Goal: Task Accomplishment & Management: Use online tool/utility

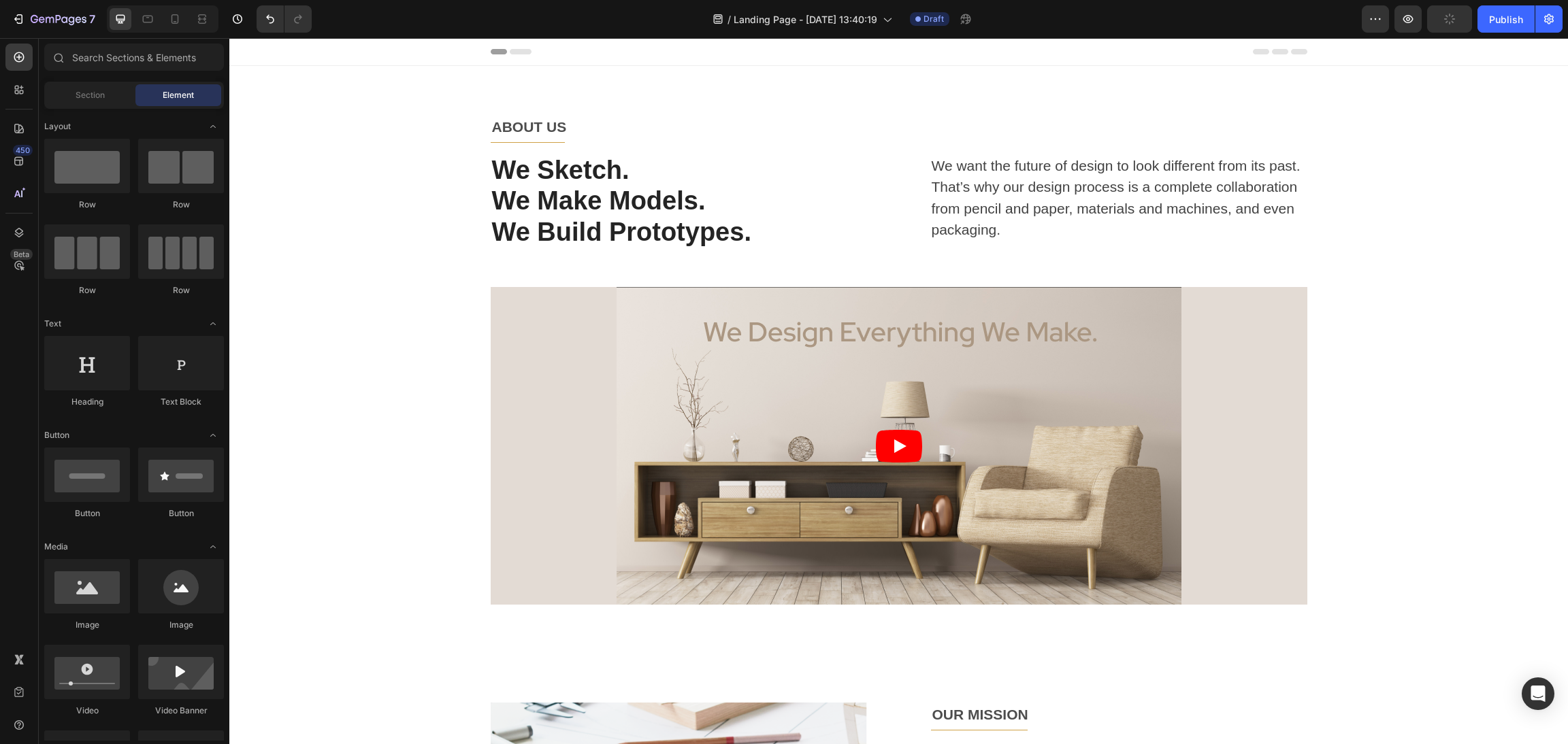
click at [1390, 12] on div "Preview Publish" at bounding box center [1462, 19] width 201 height 28
click at [1376, 14] on icon "button" at bounding box center [1375, 18] width 14 height 14
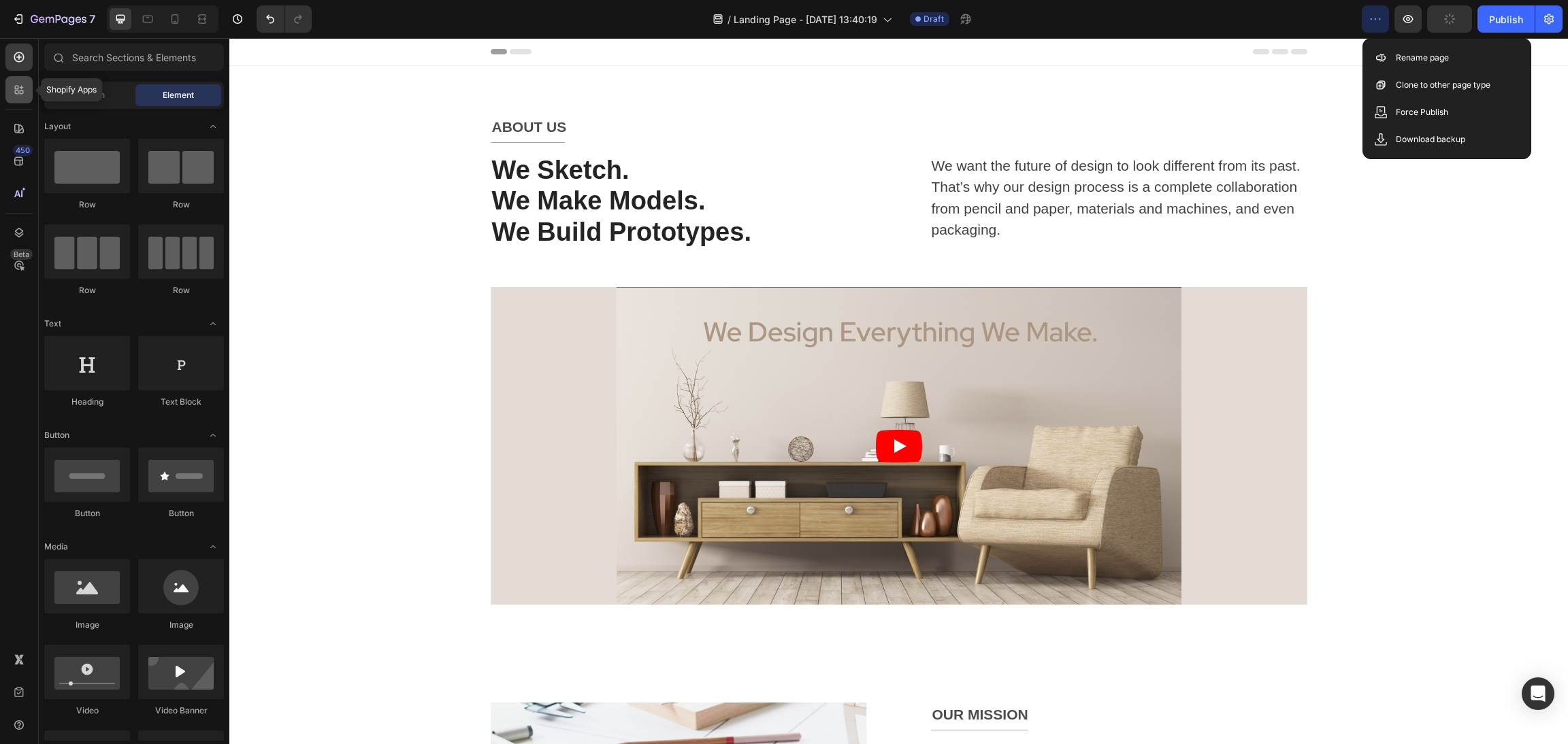
click at [14, 93] on icon at bounding box center [18, 89] width 14 height 14
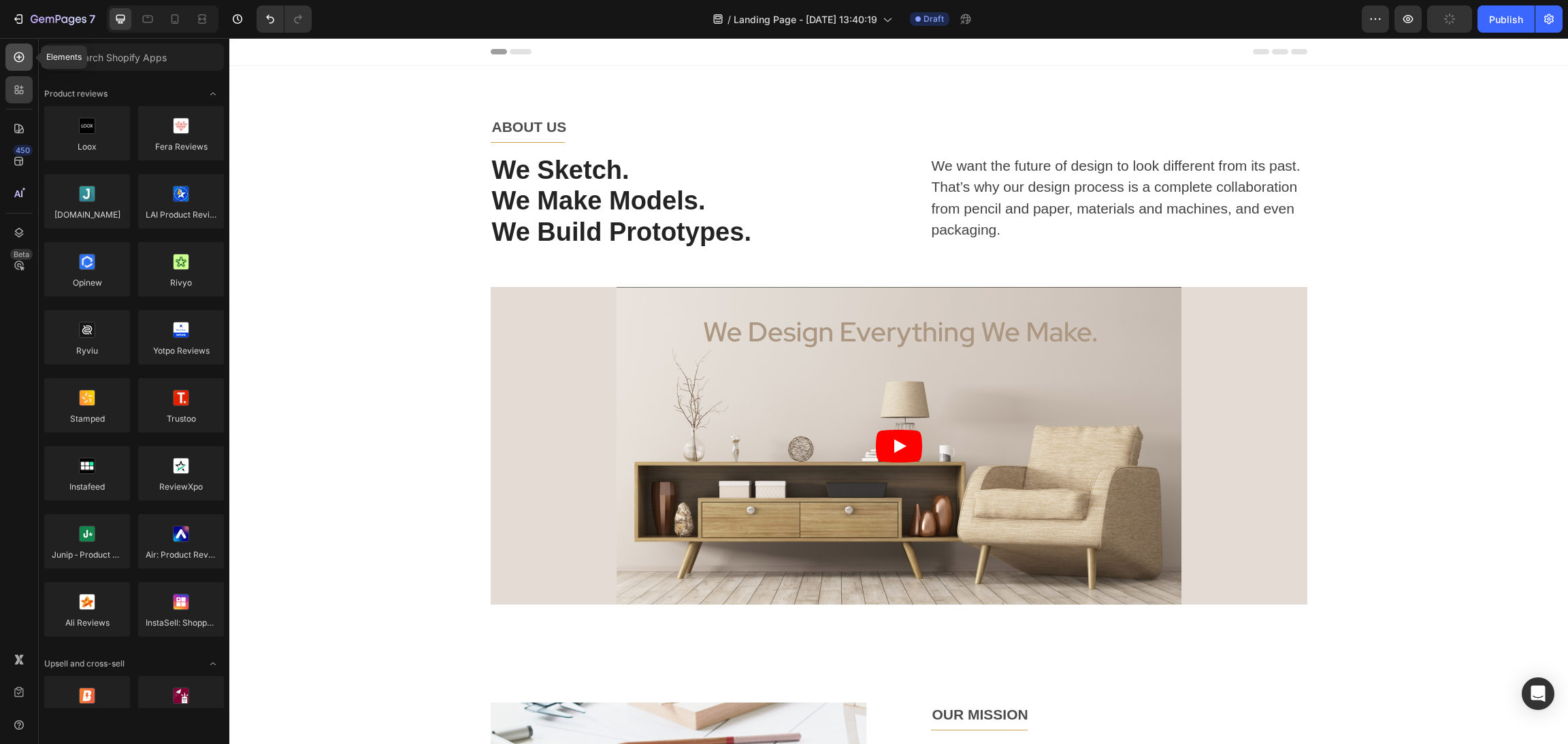
click at [28, 50] on div at bounding box center [19, 57] width 28 height 28
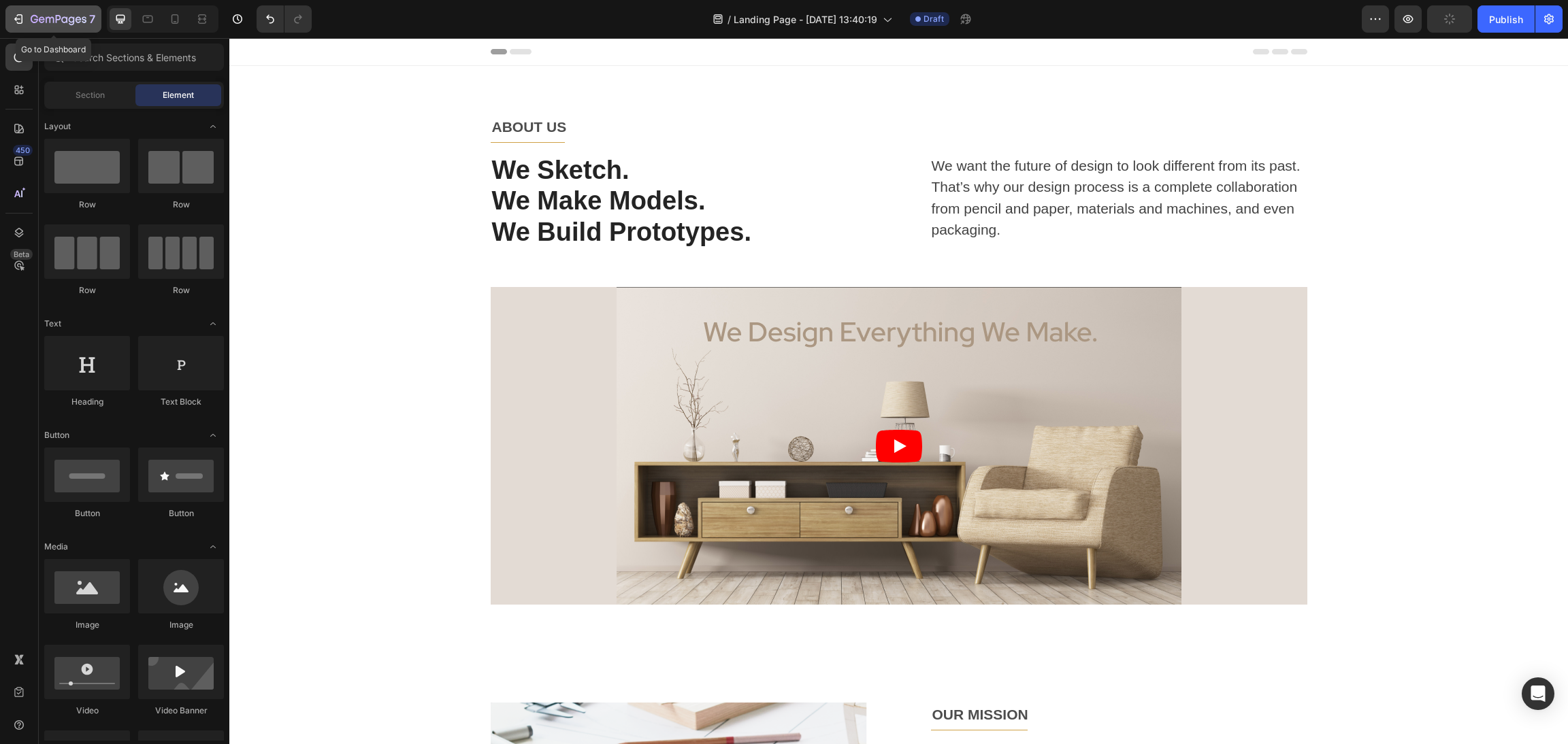
click at [19, 17] on icon "button" at bounding box center [18, 18] width 14 height 14
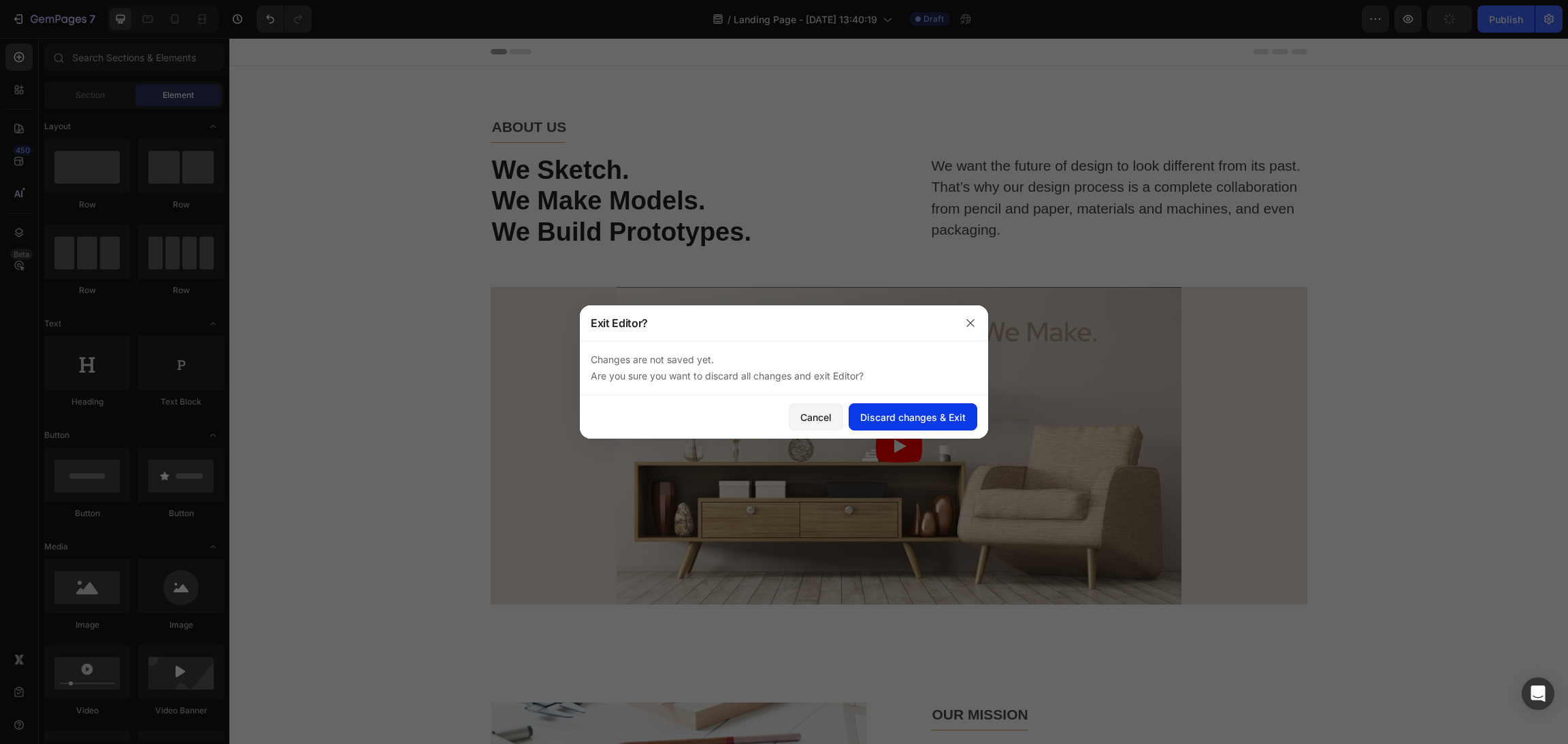
click at [895, 421] on div "Discard changes & Exit" at bounding box center [913, 418] width 106 height 15
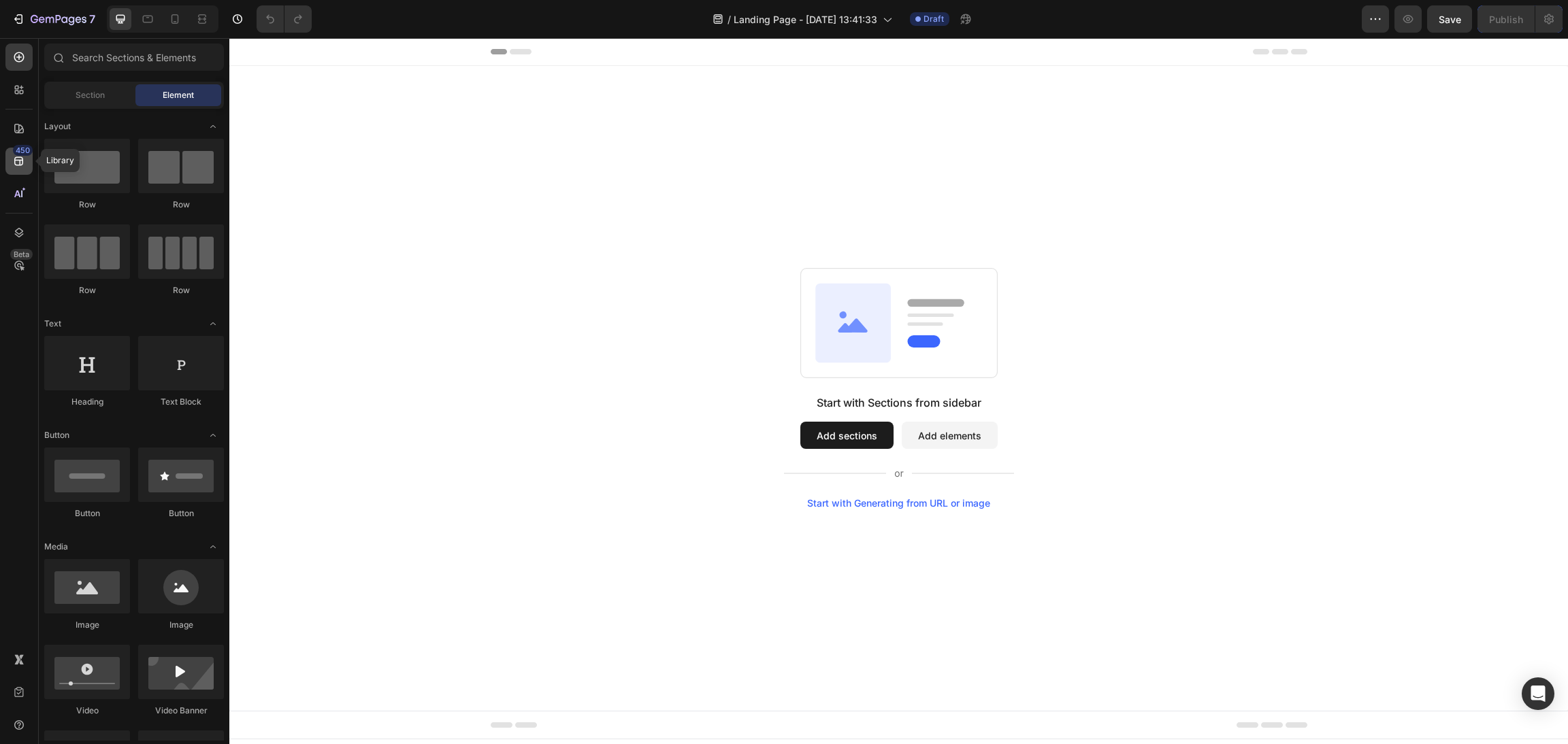
click at [16, 160] on icon at bounding box center [19, 162] width 9 height 9
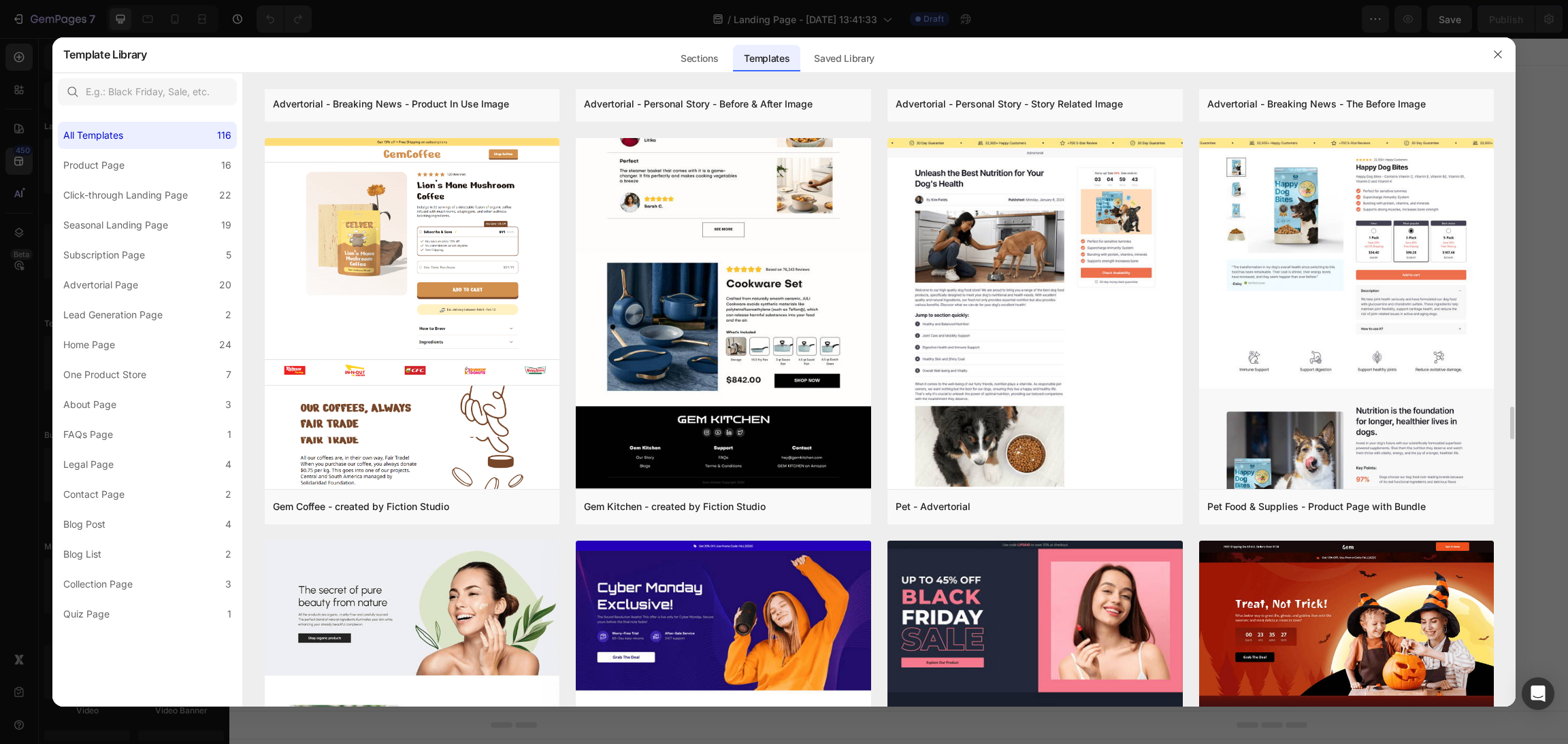
scroll to position [4489, 0]
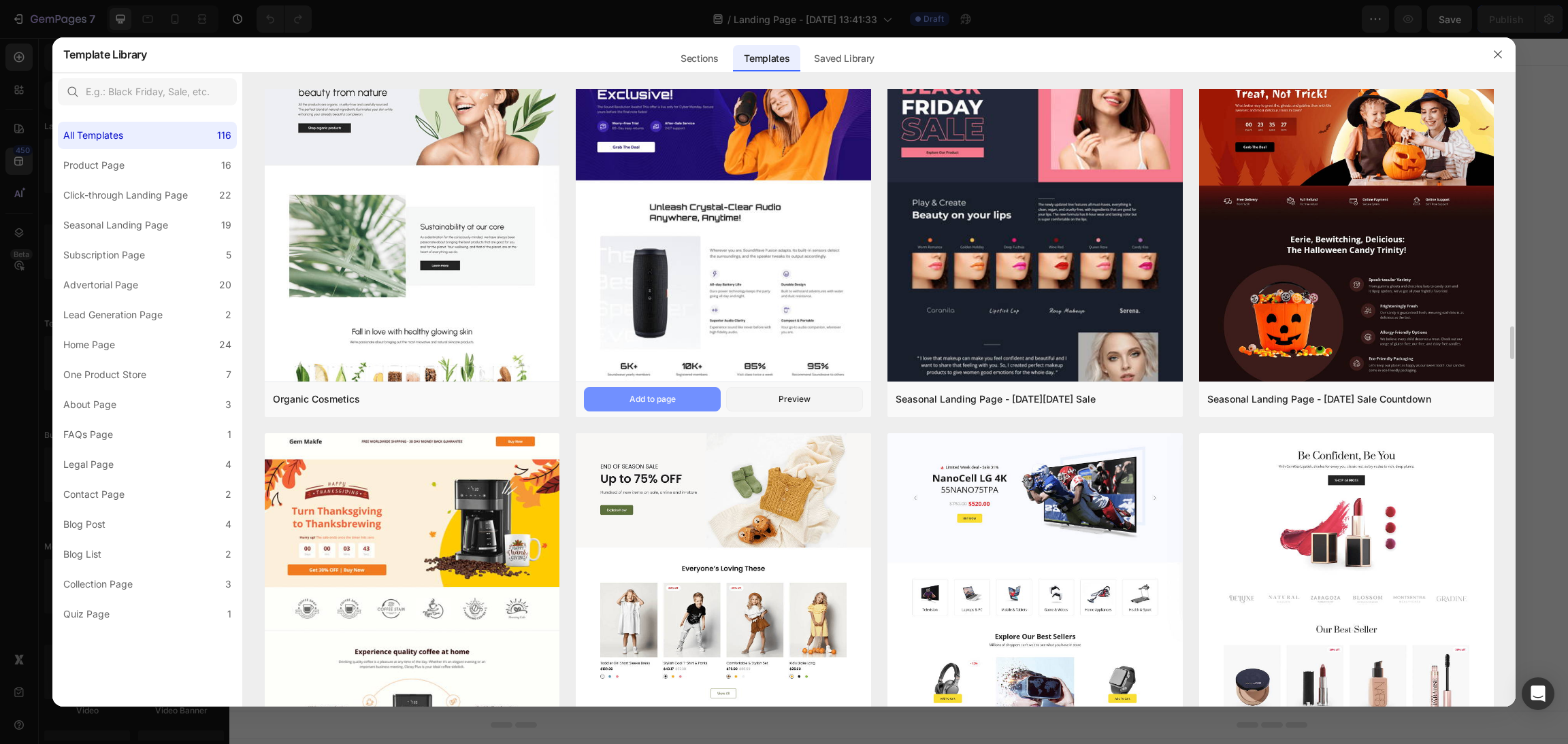
click at [664, 400] on div "Add to page" at bounding box center [652, 398] width 46 height 12
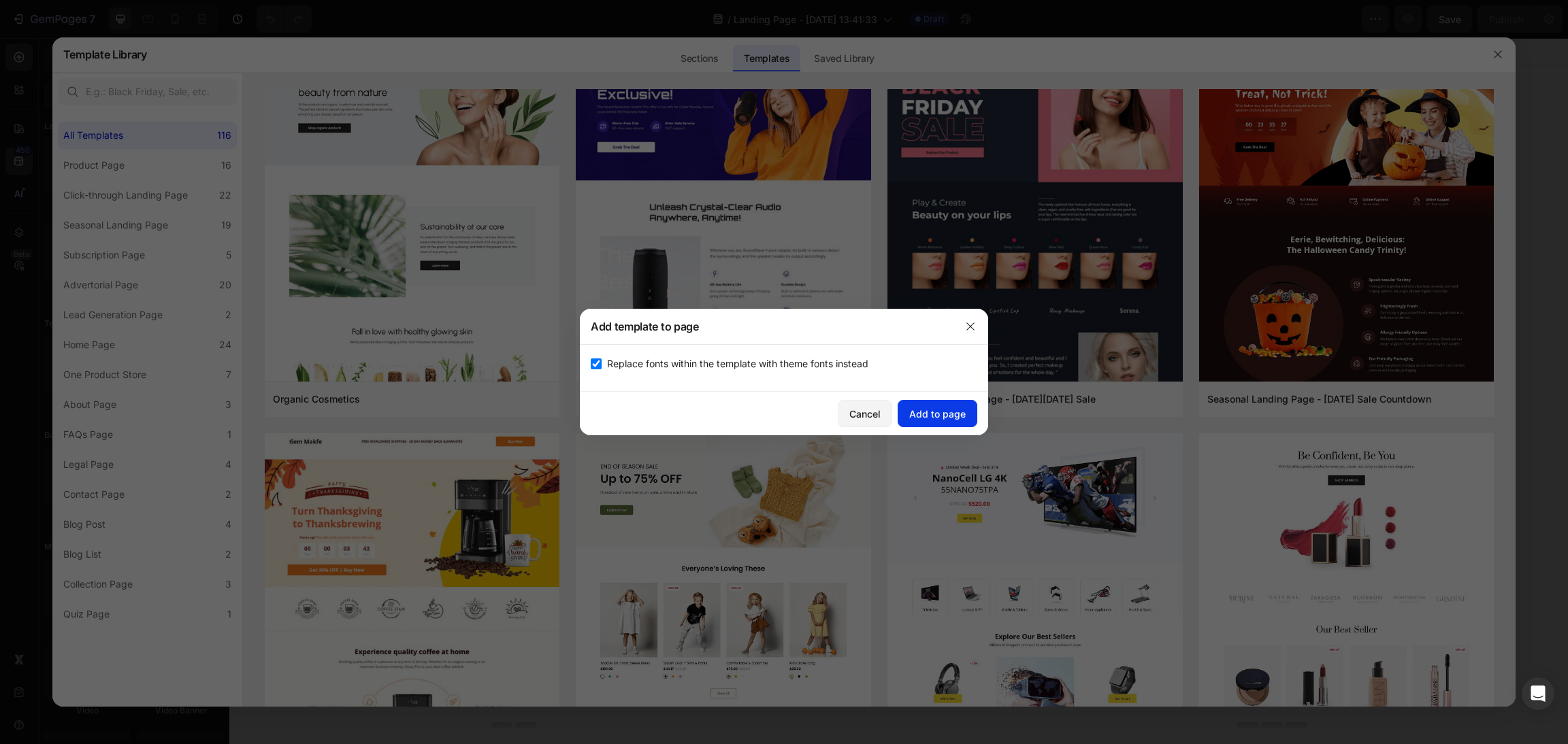
click at [924, 410] on div "Add to page" at bounding box center [937, 414] width 56 height 15
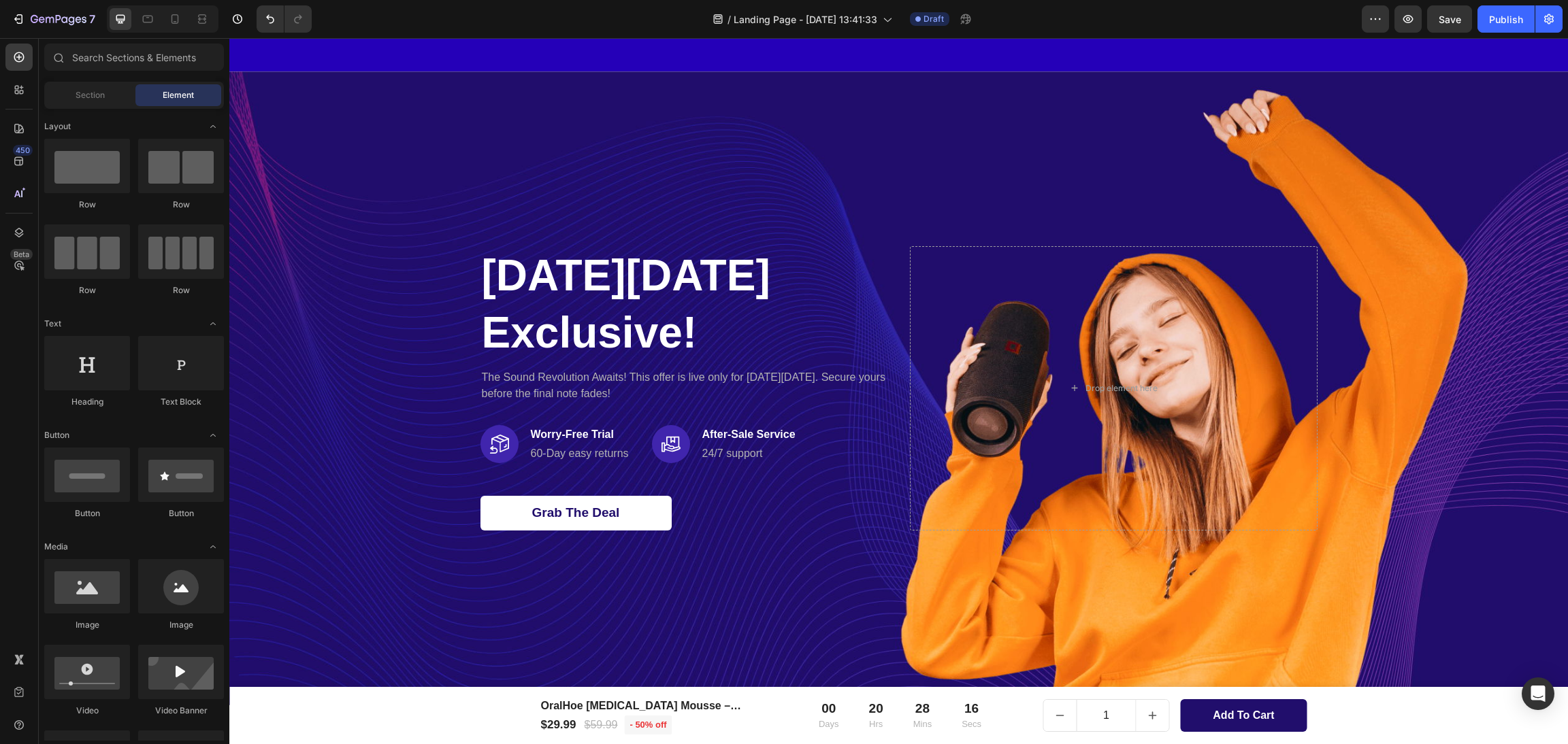
scroll to position [639, 0]
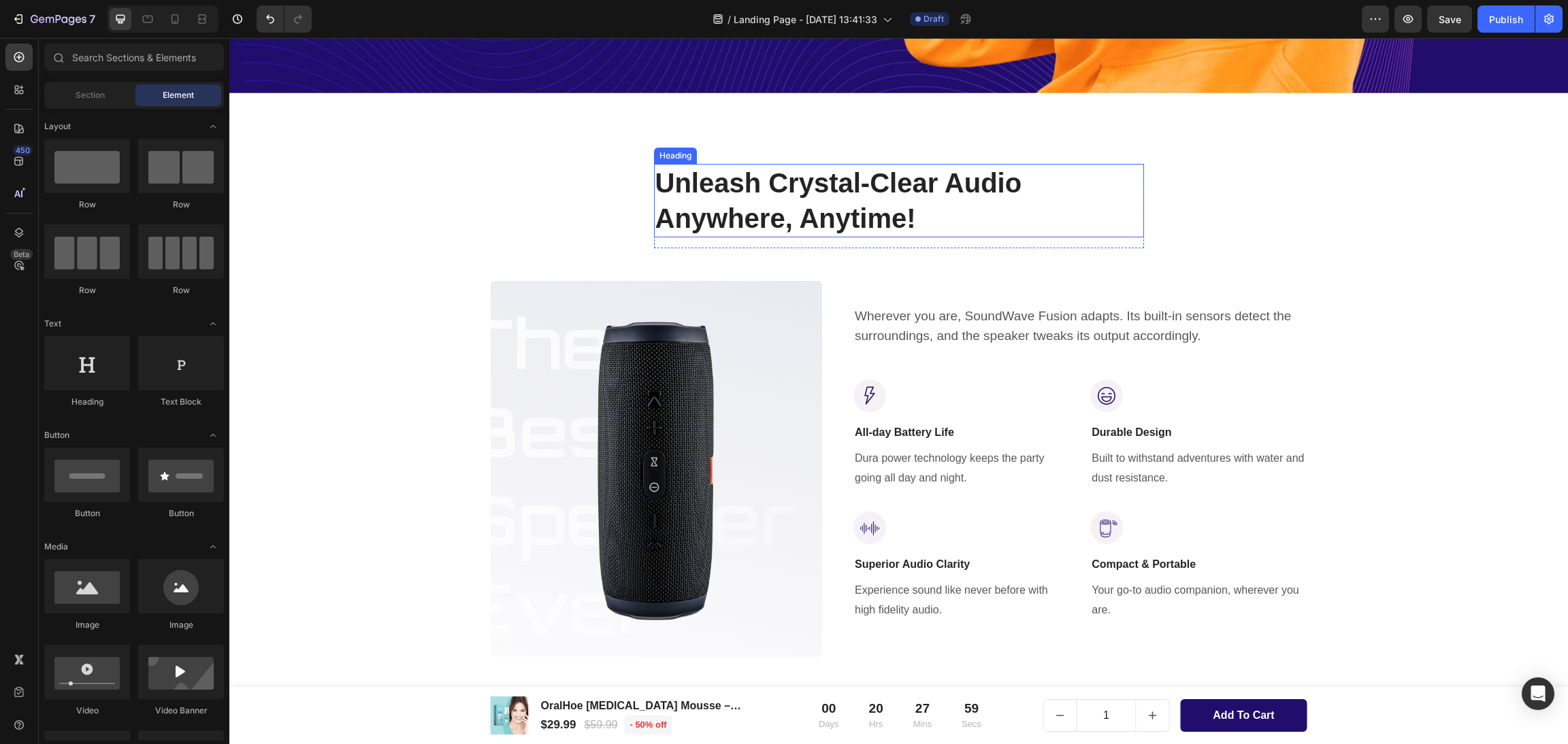
click at [663, 172] on p "Unleash Crystal-Clear Audio Anywhere, Anytime!" at bounding box center [899, 200] width 488 height 71
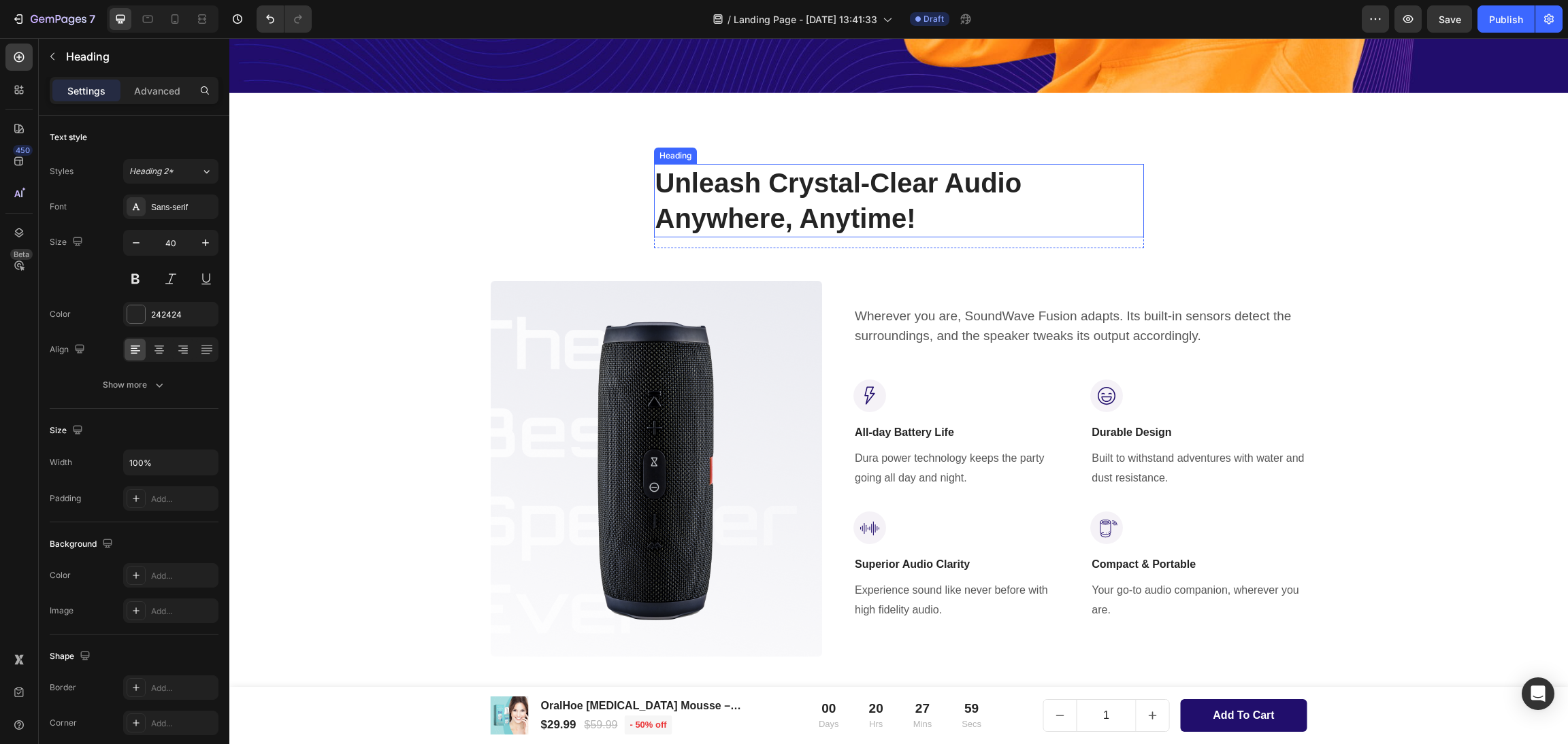
click at [663, 172] on p "Unleash Crystal-Clear Audio Anywhere, Anytime!" at bounding box center [899, 200] width 488 height 71
